Goal: Information Seeking & Learning: Find specific fact

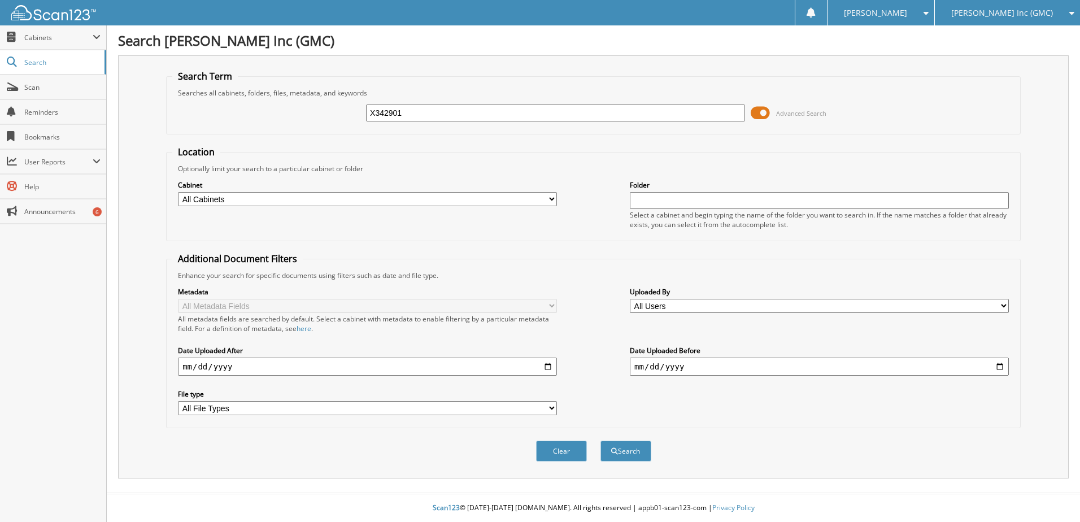
type input "X342901"
click at [600, 441] on button "Search" at bounding box center [625, 451] width 51 height 21
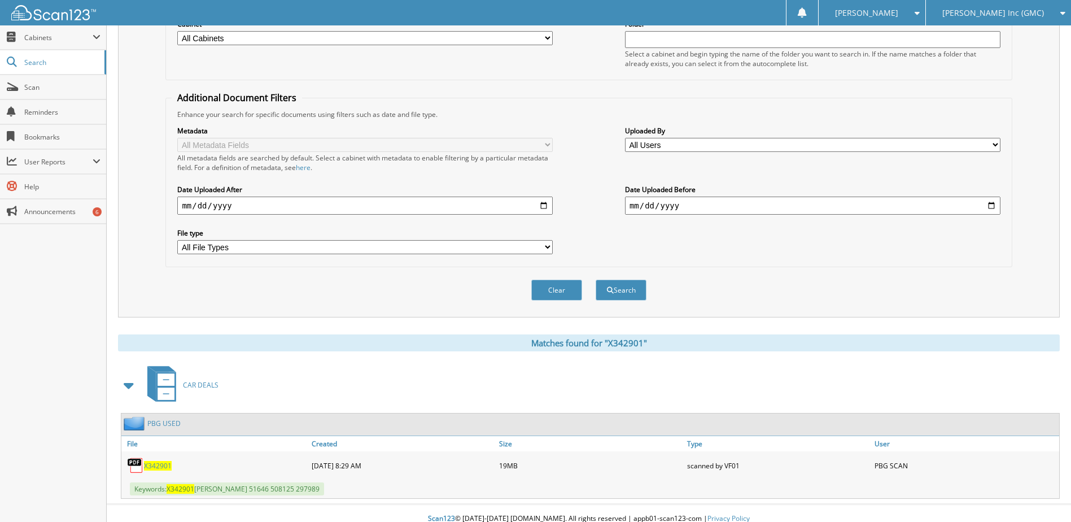
scroll to position [169, 0]
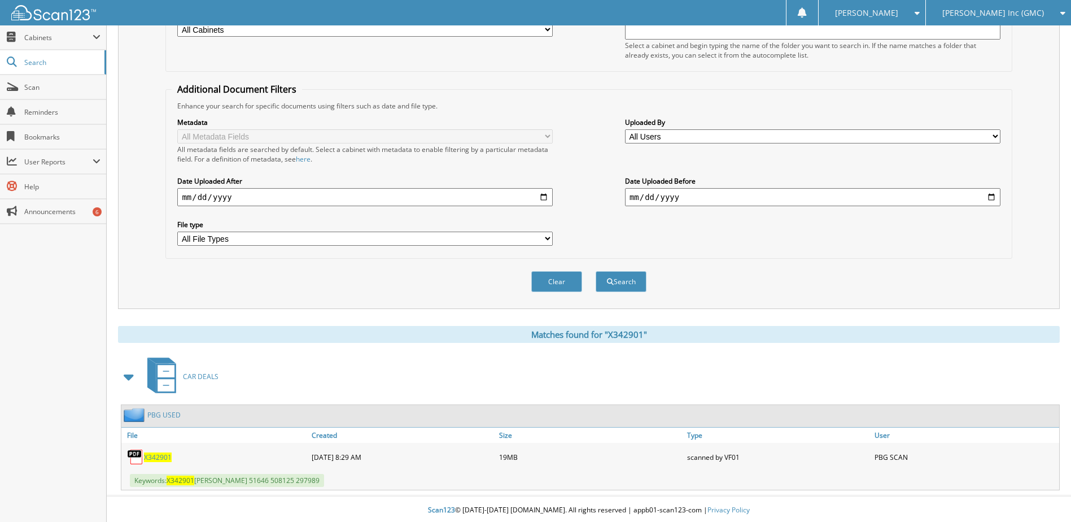
click at [157, 460] on span "X342901" at bounding box center [158, 457] width 28 height 10
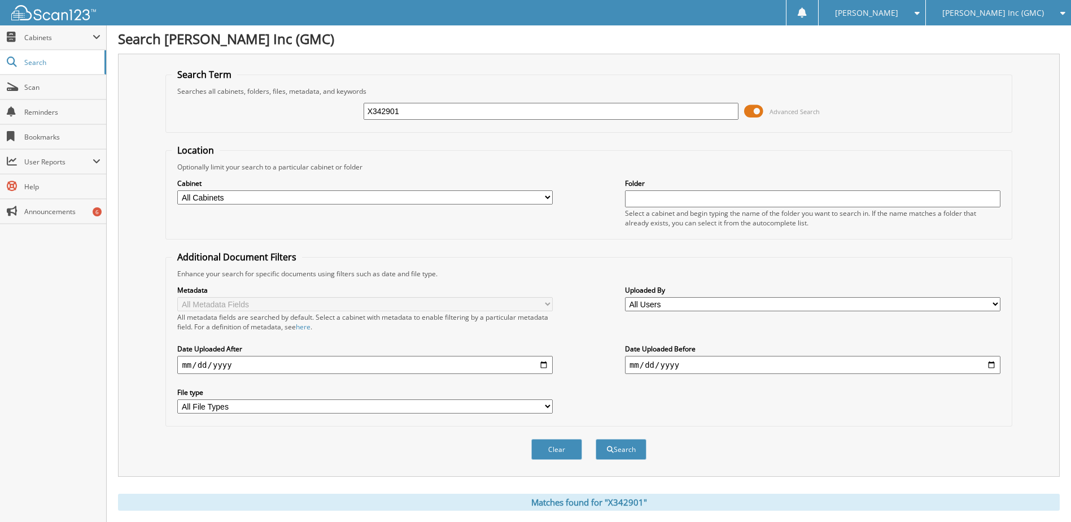
scroll to position [0, 0]
drag, startPoint x: 406, startPoint y: 118, endPoint x: 361, endPoint y: 115, distance: 44.1
click at [361, 115] on div "X342901 Advanced Search" at bounding box center [589, 113] width 834 height 30
drag, startPoint x: 884, startPoint y: 498, endPoint x: 417, endPoint y: 209, distance: 549.1
click at [417, 209] on div "Search Term Searches all cabinets, folders, files, metadata, and keywords X3429…" at bounding box center [589, 357] width 942 height 604
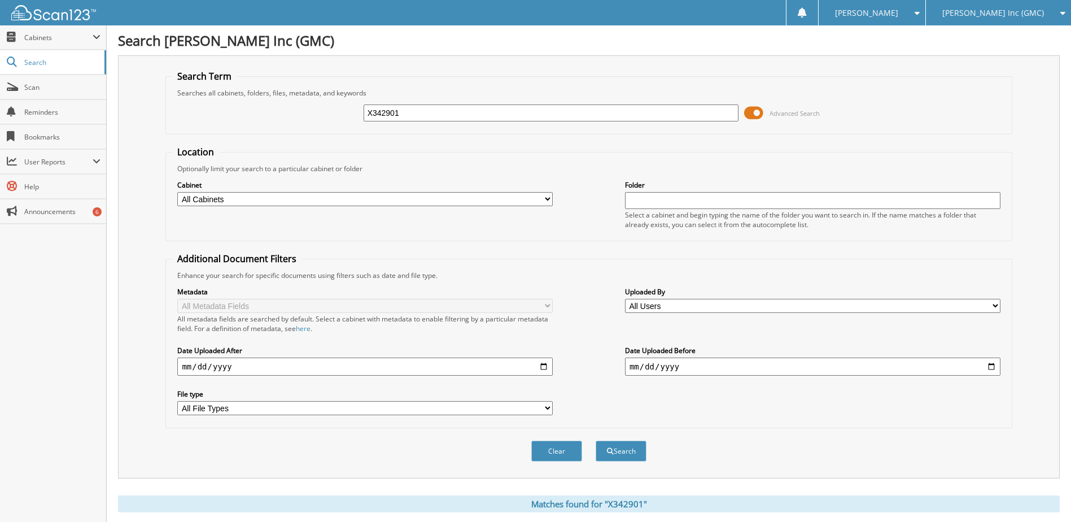
drag, startPoint x: 417, startPoint y: 209, endPoint x: 491, endPoint y: 123, distance: 113.3
click at [550, 143] on form "Search Term Searches all cabinets, folders, files, metadata, and keywords X3429…" at bounding box center [588, 272] width 847 height 404
click at [436, 111] on input "X342901" at bounding box center [552, 112] width 376 height 17
type input "X342900"
click at [622, 444] on button "Search" at bounding box center [621, 451] width 51 height 21
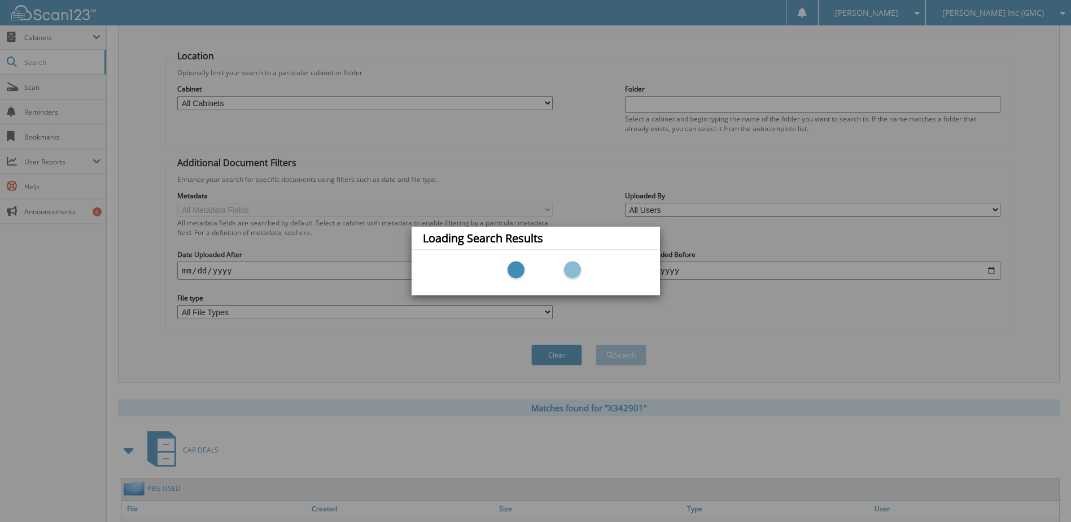
scroll to position [172, 0]
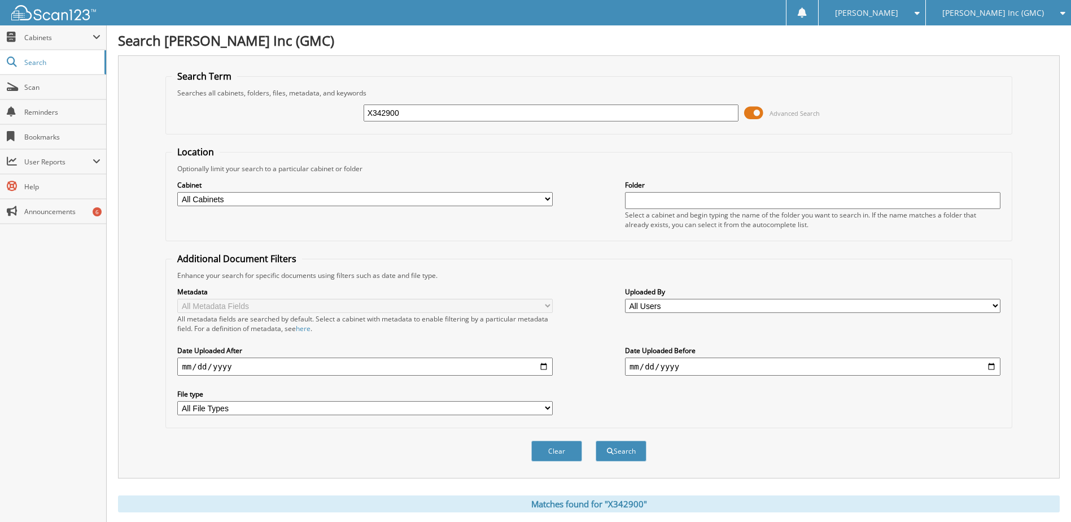
click at [1002, 14] on span "[PERSON_NAME] Inc (GMC)" at bounding box center [994, 13] width 102 height 7
drag, startPoint x: 417, startPoint y: 119, endPoint x: 309, endPoint y: 111, distance: 108.8
click at [299, 113] on div "X342900 Advanced Search" at bounding box center [589, 113] width 834 height 30
click at [1014, 18] on div "[PERSON_NAME] Inc (GMC)" at bounding box center [999, 12] width 134 height 25
click at [1017, 40] on link "[PERSON_NAME] Imports LLC" at bounding box center [998, 35] width 145 height 20
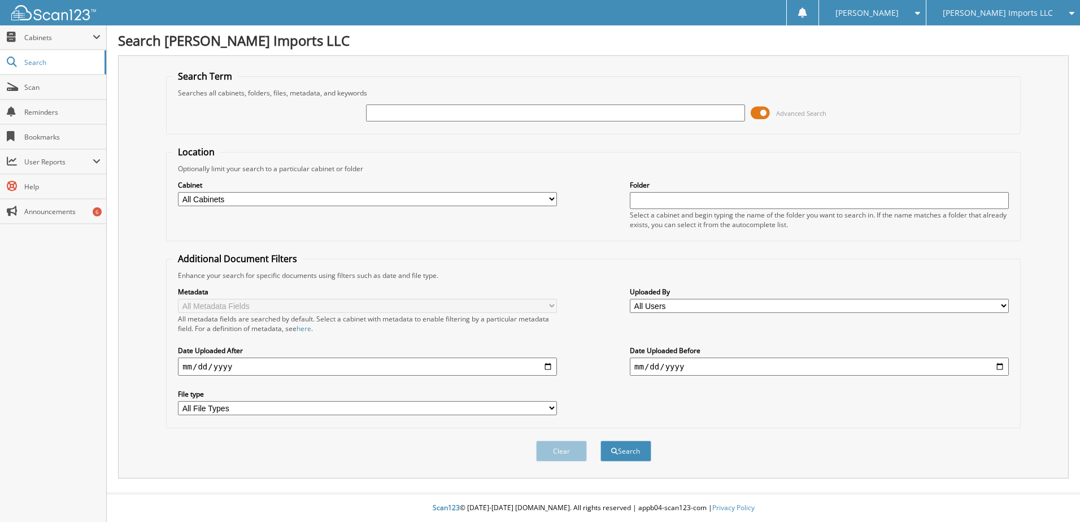
click at [387, 100] on div "Advanced Search" at bounding box center [593, 113] width 842 height 30
click at [386, 107] on input "text" at bounding box center [555, 112] width 379 height 17
paste input "X342900"
type input "X342900"
click at [637, 447] on button "Search" at bounding box center [625, 451] width 51 height 21
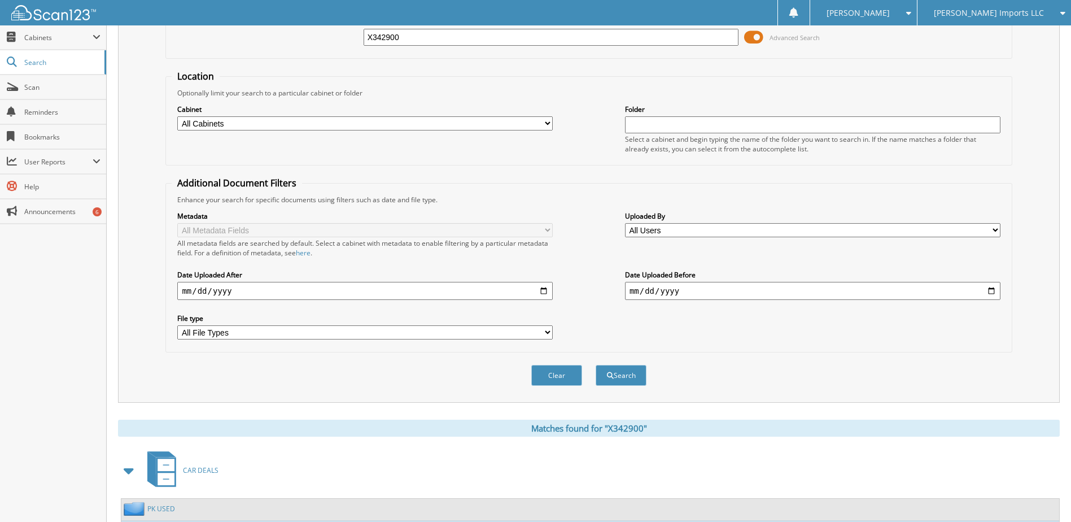
scroll to position [172, 0]
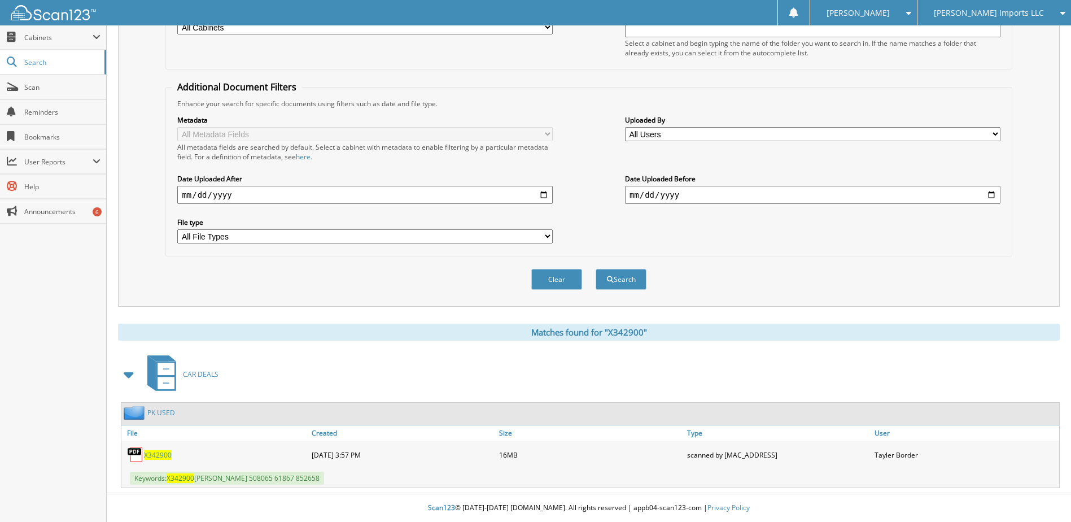
click at [163, 461] on div "X342900" at bounding box center [215, 454] width 188 height 23
click at [164, 455] on span "X342900" at bounding box center [158, 455] width 28 height 10
